Goal: Book appointment/travel/reservation

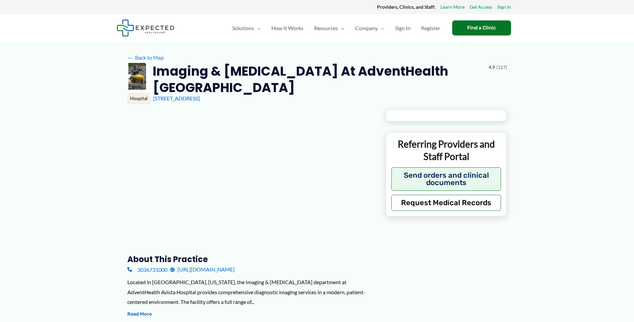
type input "**********"
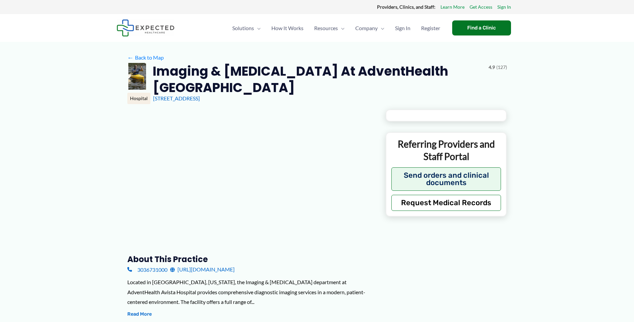
type input "**********"
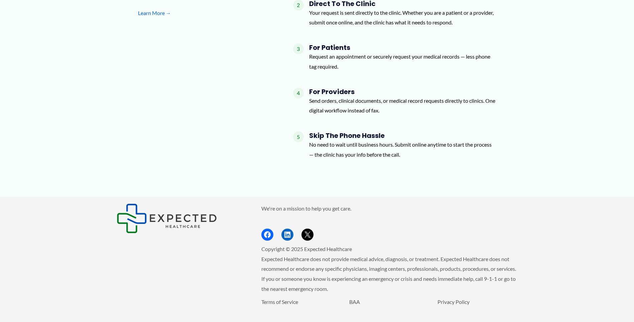
scroll to position [805, 0]
